Goal: Navigation & Orientation: Find specific page/section

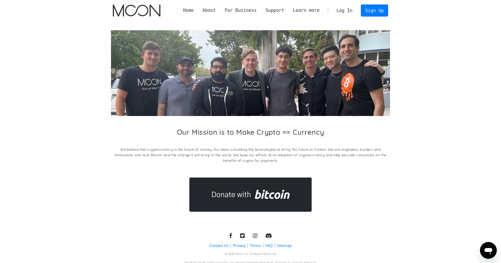
click at [146, 146] on div "Our Mission is to Make Crypto == Currency We believe that cryptocurrency is the…" at bounding box center [250, 147] width 279 height 38
click at [206, 10] on div "About" at bounding box center [208, 10] width 13 height 7
click at [208, 11] on div "About" at bounding box center [208, 10] width 13 height 7
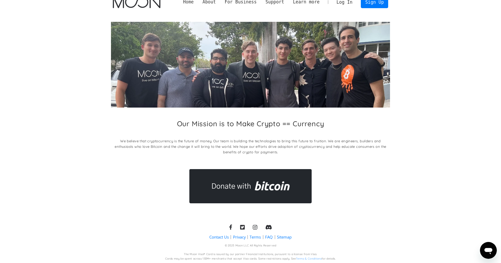
click at [183, 3] on link "Home" at bounding box center [188, 2] width 19 height 7
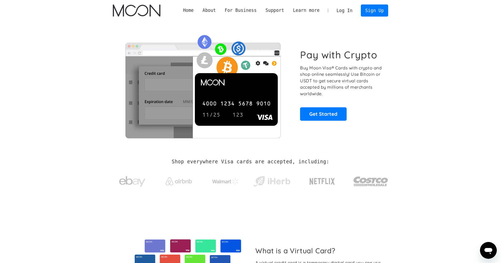
click at [301, 69] on p "Buy Moon Visa® Cards with crypto and shop online seamlessly! Use Bitcoin or USD…" at bounding box center [341, 81] width 82 height 32
click at [210, 20] on link "About Moon" at bounding box center [222, 19] width 48 height 11
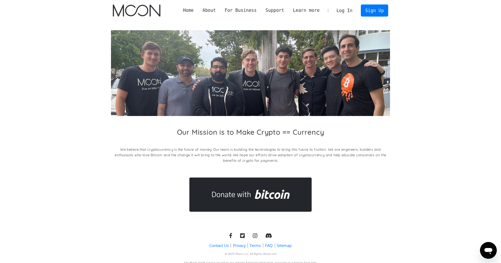
click at [236, 149] on p "We believe that cryptocurrency is the future of money. Our team is building the…" at bounding box center [250, 155] width 279 height 17
click at [187, 7] on link "Home" at bounding box center [188, 10] width 19 height 7
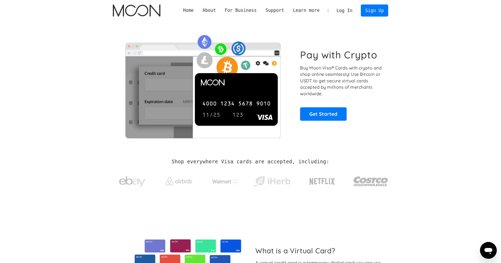
click at [339, 71] on p "Buy Moon Visa® Cards with crypto and shop online seamlessly! Use Bitcoin or USD…" at bounding box center [341, 81] width 82 height 32
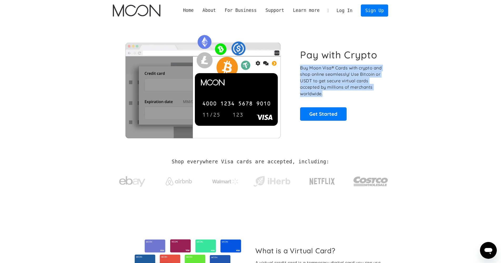
drag, startPoint x: 301, startPoint y: 68, endPoint x: 333, endPoint y: 92, distance: 40.4
click at [333, 92] on p "Buy Moon Visa® Cards with crypto and shop online seamlessly! Use Bitcoin or USD…" at bounding box center [341, 81] width 82 height 32
click at [325, 69] on p "Buy Moon Visa® Cards with crypto and shop online seamlessly! Use Bitcoin or USD…" at bounding box center [341, 81] width 82 height 32
drag, startPoint x: 300, startPoint y: 69, endPoint x: 334, endPoint y: 93, distance: 41.4
click at [334, 94] on p "Buy Moon Visa® Cards with crypto and shop online seamlessly! Use Bitcoin or USD…" at bounding box center [341, 81] width 82 height 32
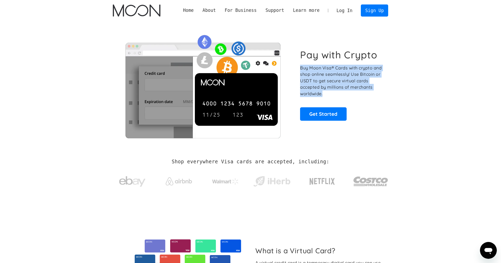
copy p "Buy Moon Visa® Cards with crypto and shop online seamlessly! Use Bitcoin or USD…"
